Goal: Task Accomplishment & Management: Manage account settings

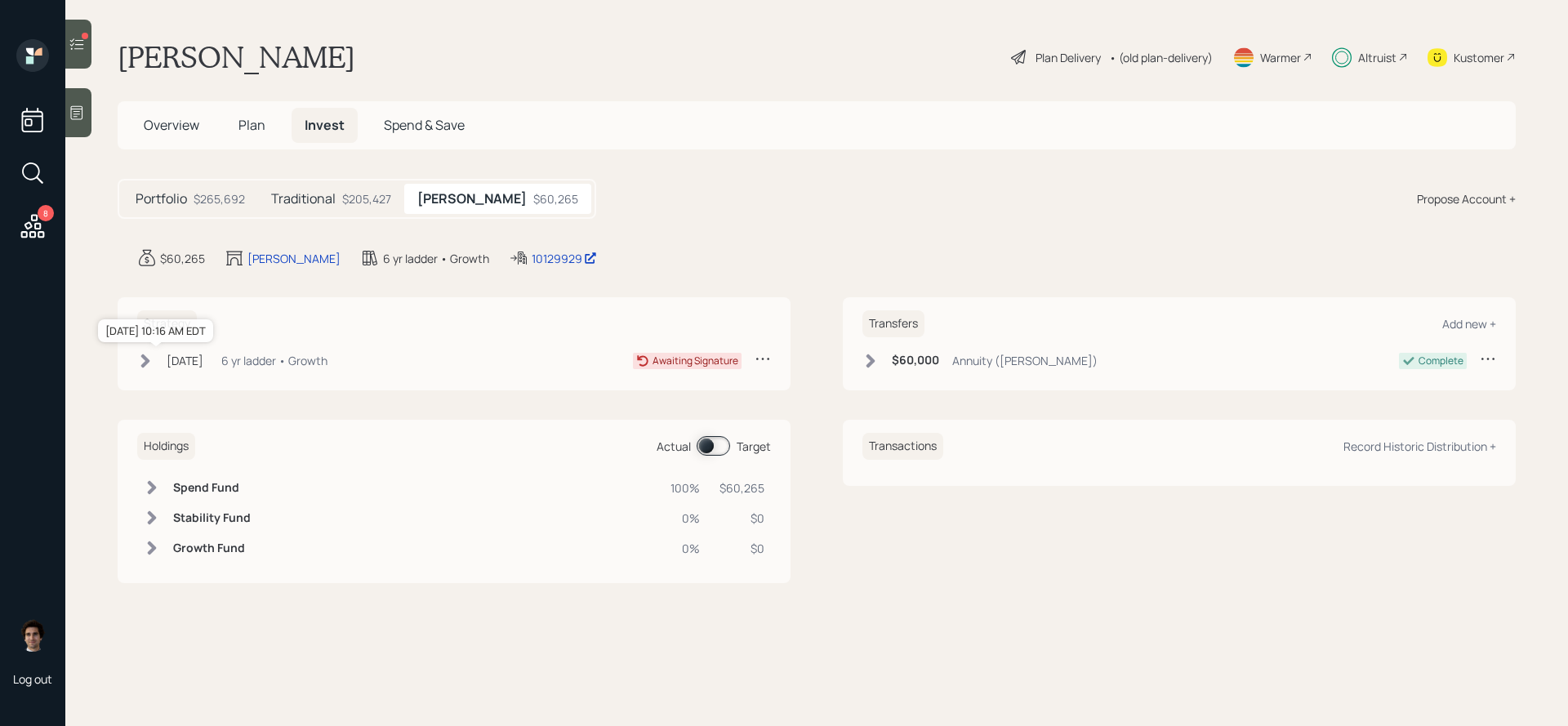
click at [185, 363] on div "[DATE]" at bounding box center [185, 361] width 37 height 18
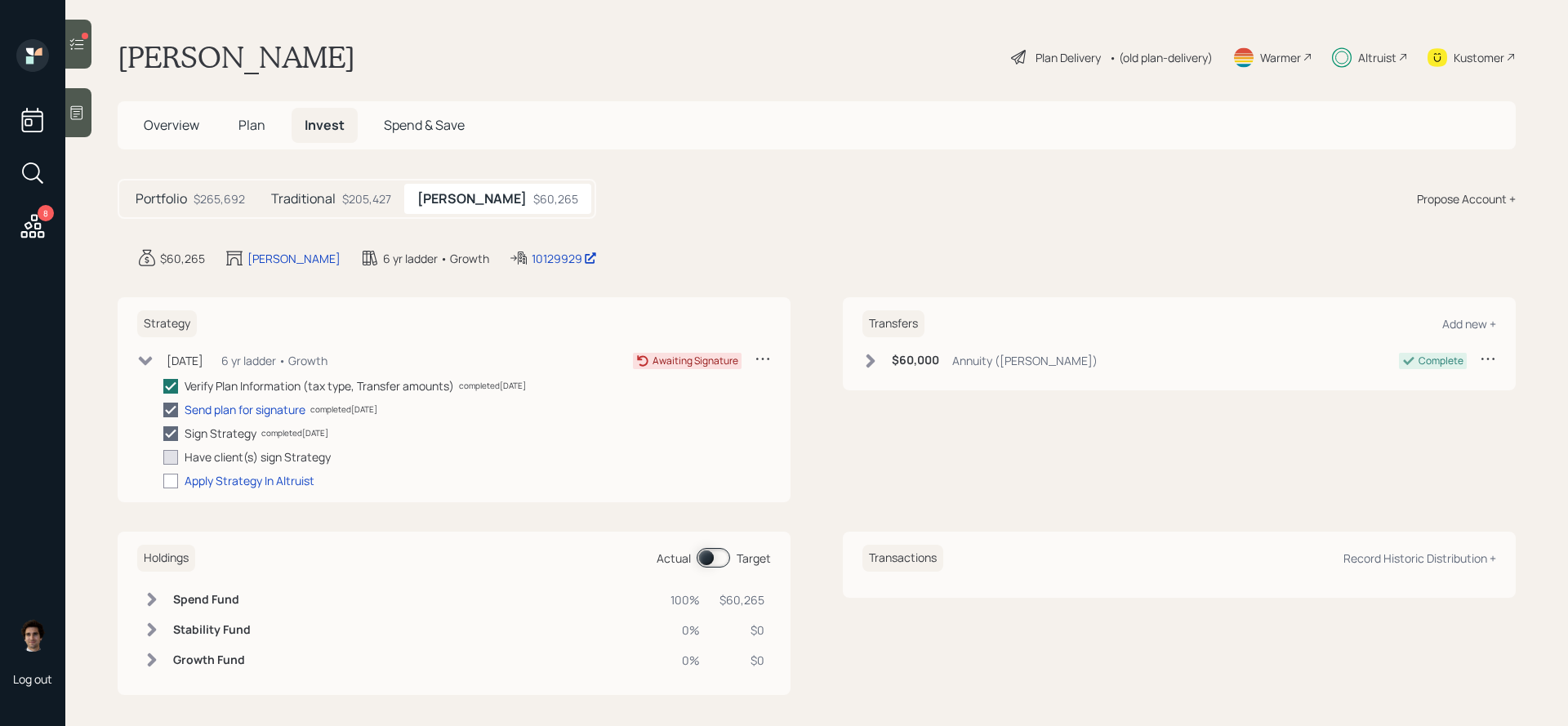
click at [1480, 49] on div "Kustomer" at bounding box center [1480, 58] width 51 height 18
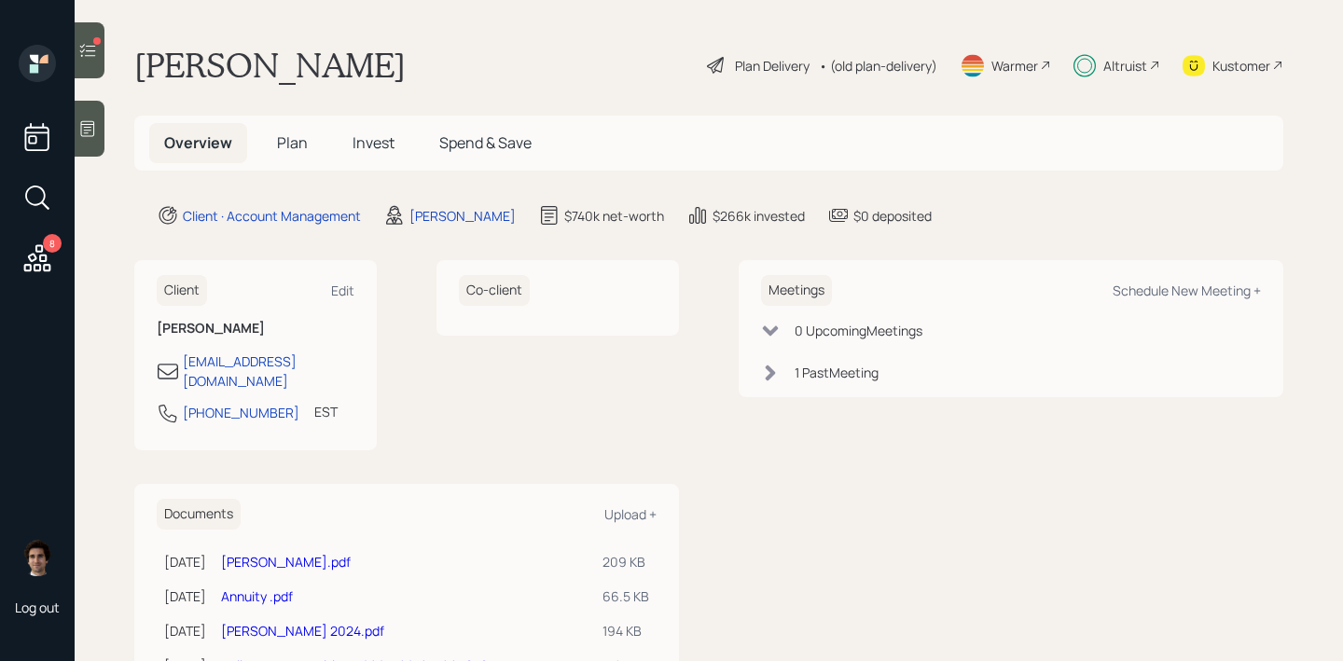
click at [369, 157] on h5 "Invest" at bounding box center [374, 143] width 72 height 40
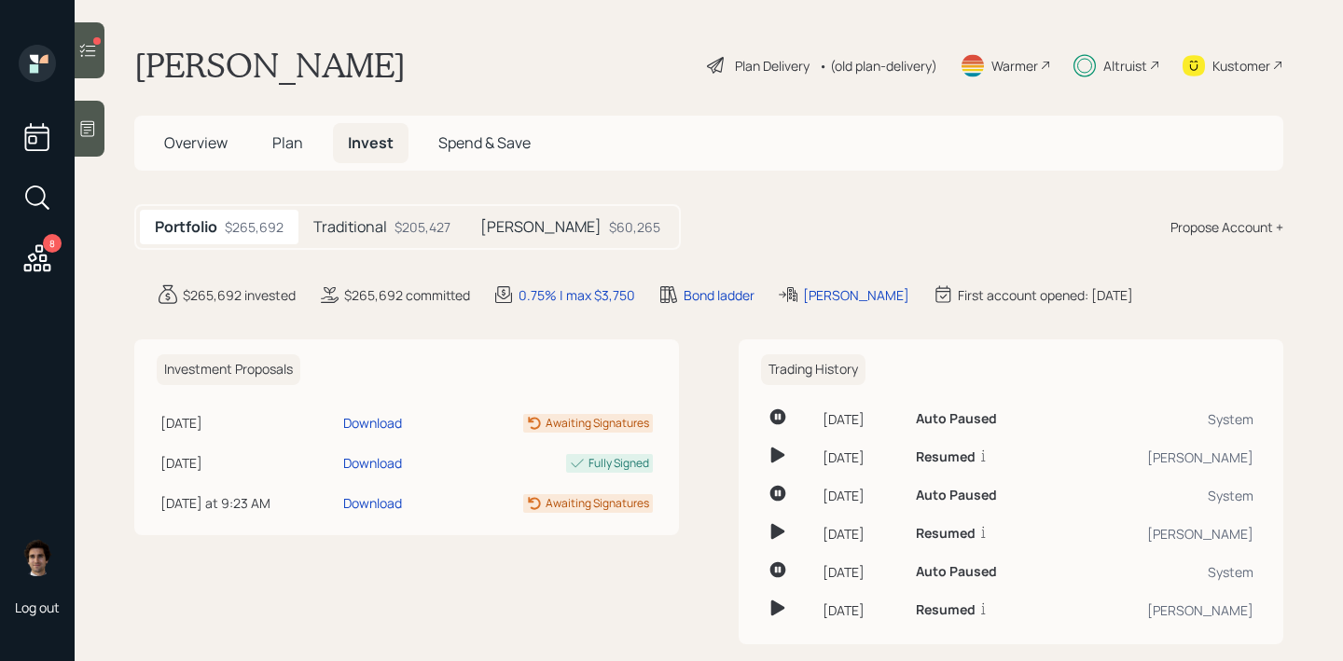
click at [548, 238] on div "Roth IRA $60,265" at bounding box center [571, 227] width 210 height 35
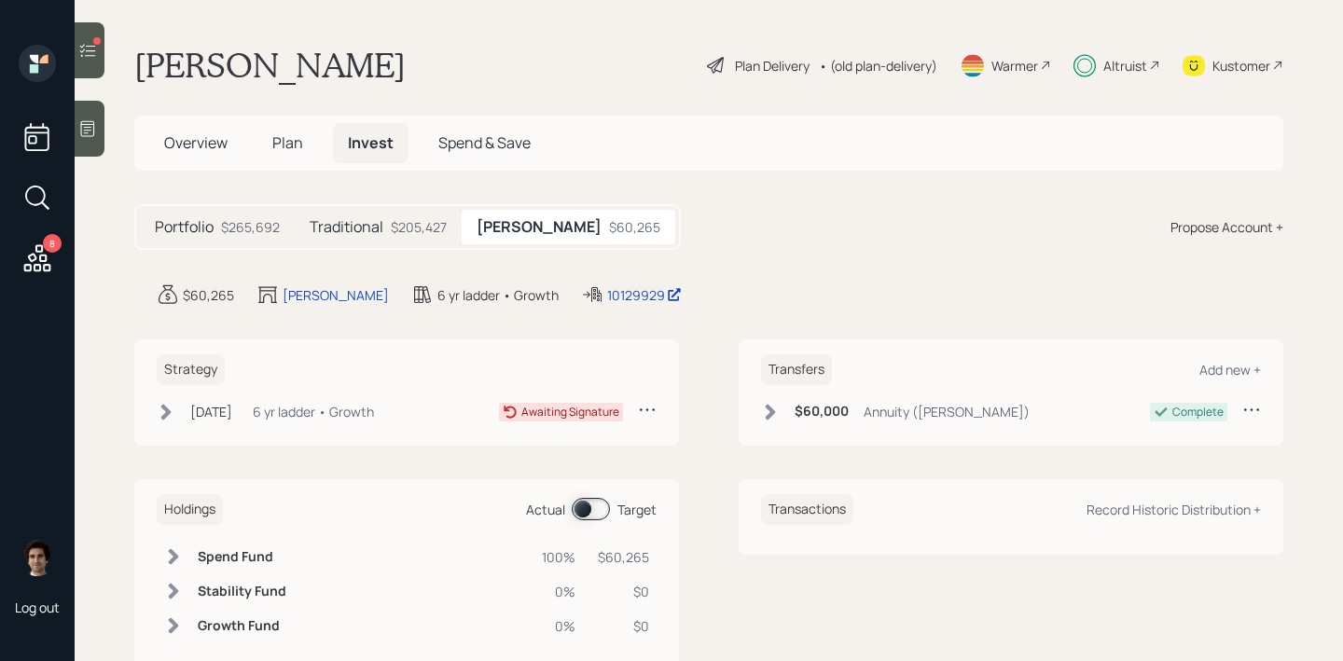
click at [273, 418] on div "Aug 4, 2025 Monday, August 4, 2025 10:16 AM EDT 6 yr ladder • Growth" at bounding box center [265, 411] width 217 height 23
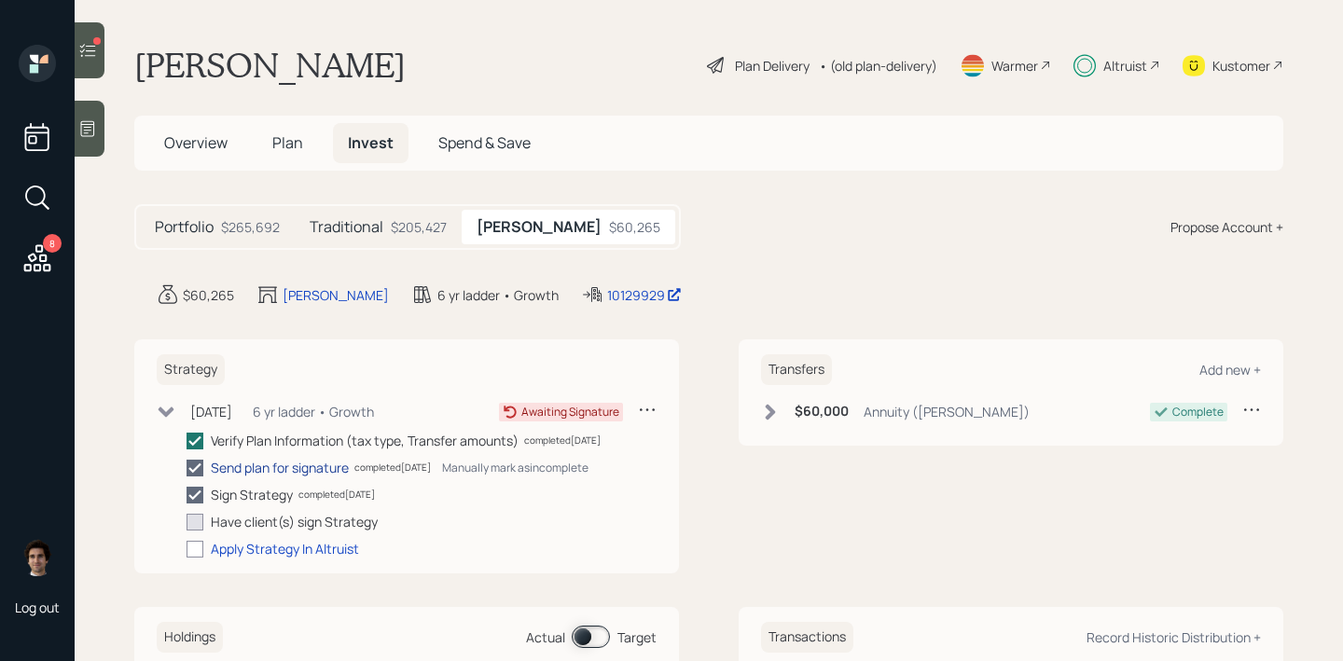
click at [327, 470] on div "Send plan for signature" at bounding box center [280, 468] width 138 height 20
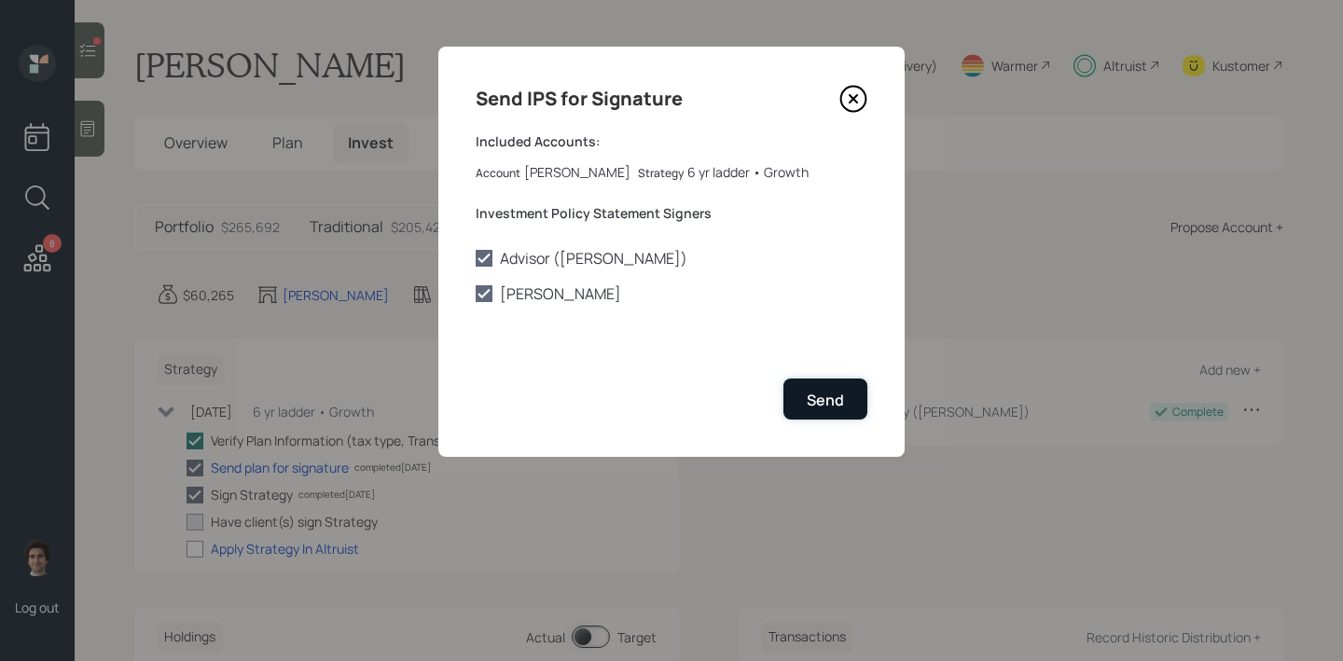
click at [830, 392] on div "Send" at bounding box center [825, 400] width 37 height 21
